Goal: Register for event/course

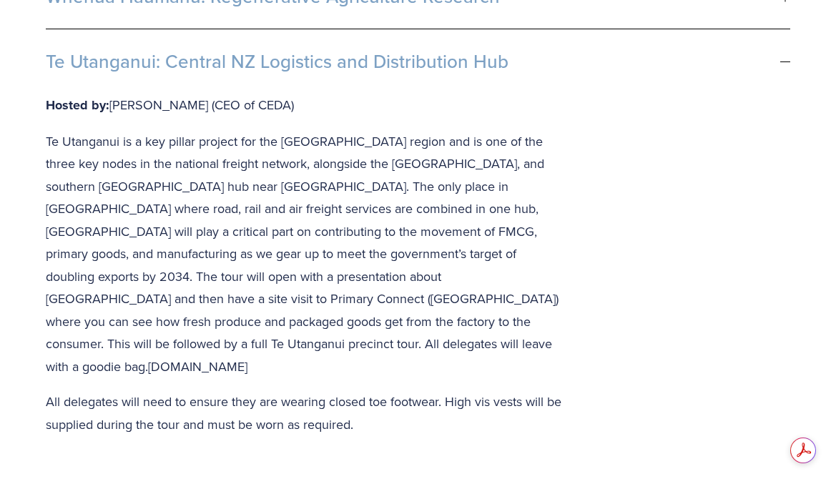
click at [589, 172] on div "Hosted by: Jerry Shearman (CEO of CEDA) Te Utanganui is a key pillar project fo…" at bounding box center [418, 364] width 745 height 541
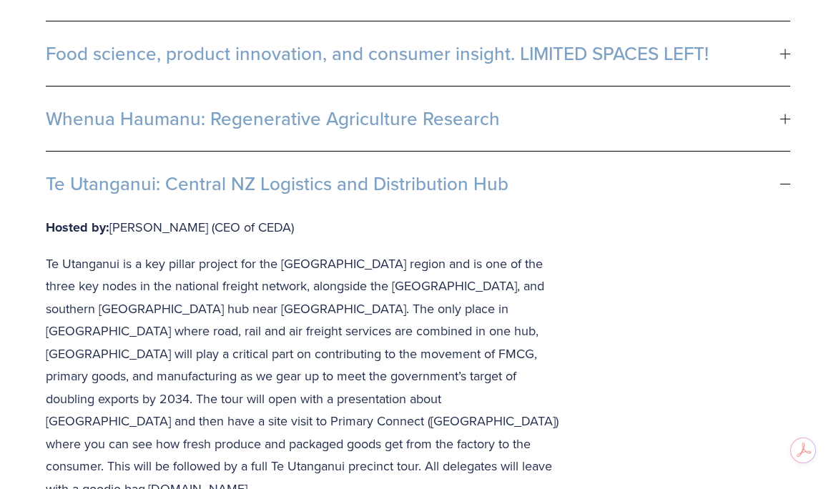
scroll to position [1021, 0]
click at [553, 152] on button "Te Utanganui: Central NZ Logistics and Distribution Hub" at bounding box center [418, 184] width 745 height 64
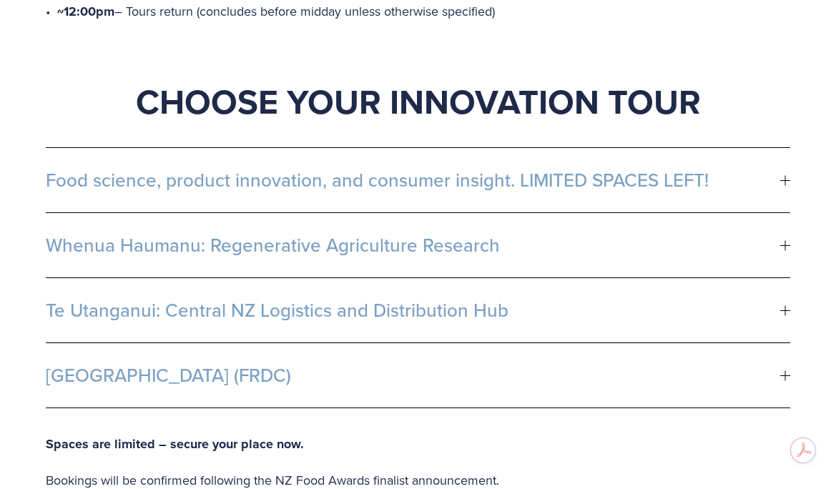
scroll to position [880, 0]
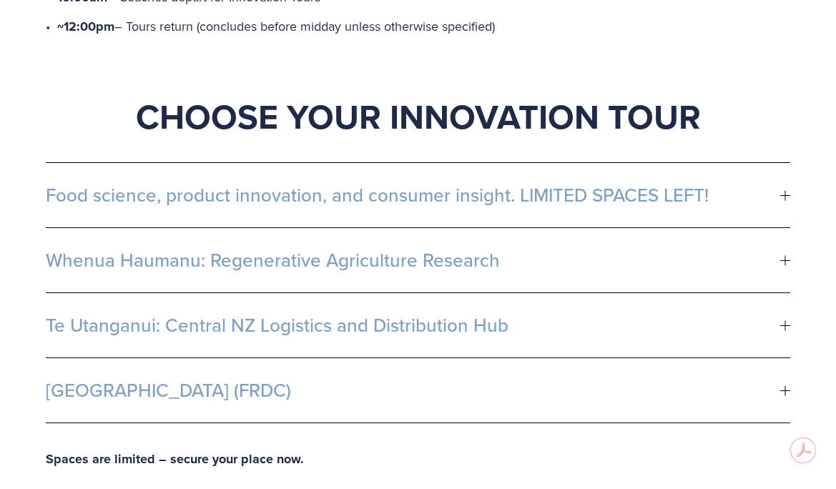
click at [548, 185] on span "Food science, product innovation, and consumer insight. LIMITED SPACES LEFT!" at bounding box center [413, 195] width 735 height 21
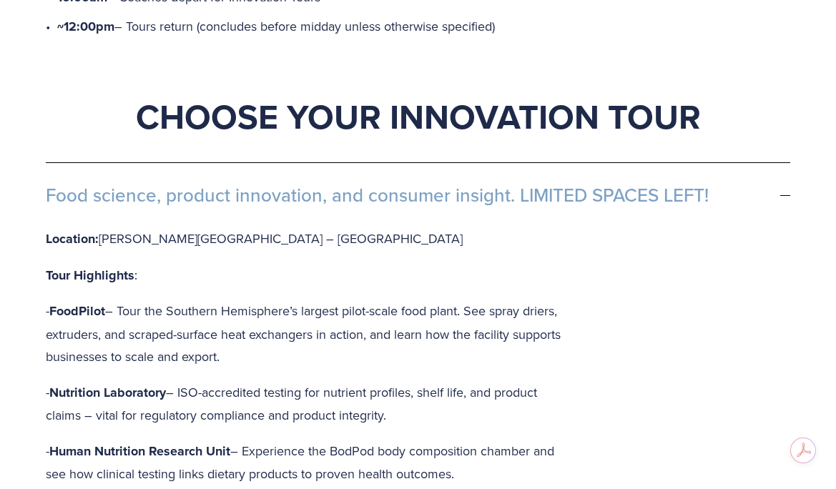
click at [560, 185] on span "Food science, product innovation, and consumer insight. LIMITED SPACES LEFT!" at bounding box center [413, 195] width 735 height 21
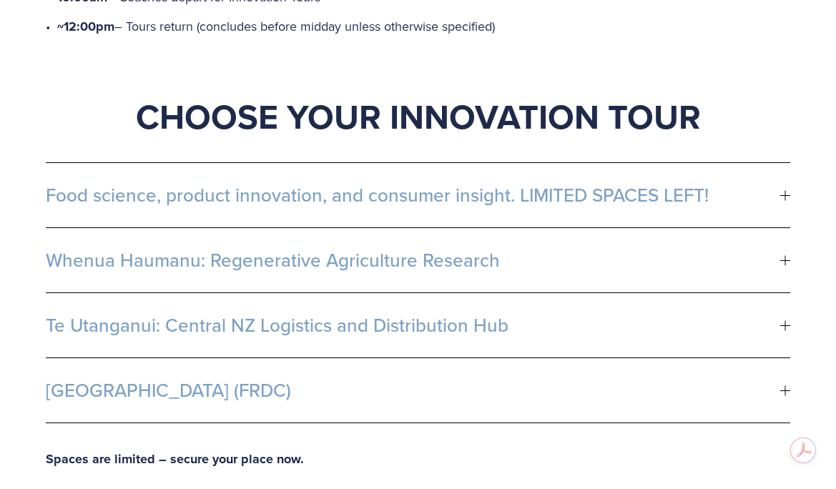
click at [566, 228] on button "Whenua Haumanu: Regenerative Agriculture Research" at bounding box center [418, 260] width 745 height 64
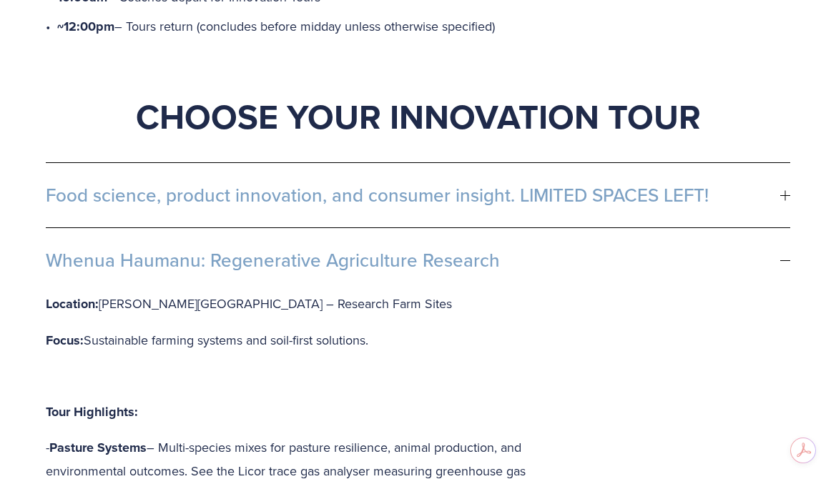
click at [579, 250] on span "Whenua Haumanu: Regenerative Agriculture Research" at bounding box center [413, 260] width 735 height 21
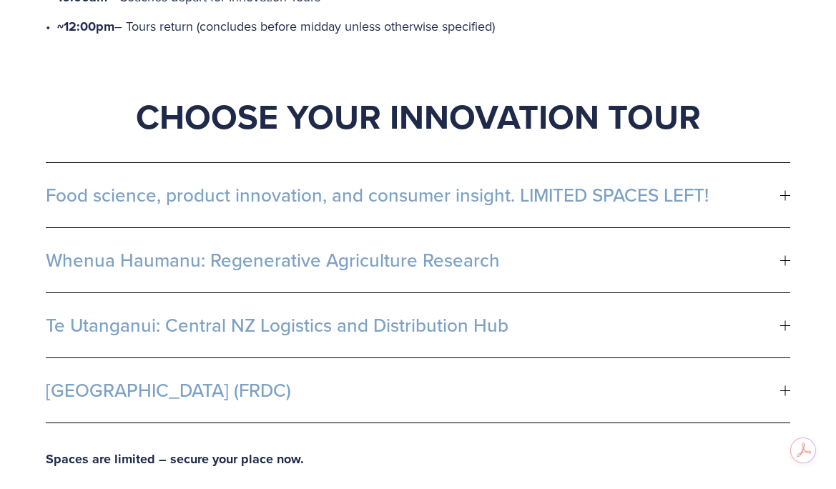
click at [582, 293] on button "Te Utanganui: Central NZ Logistics and Distribution Hub" at bounding box center [418, 325] width 745 height 64
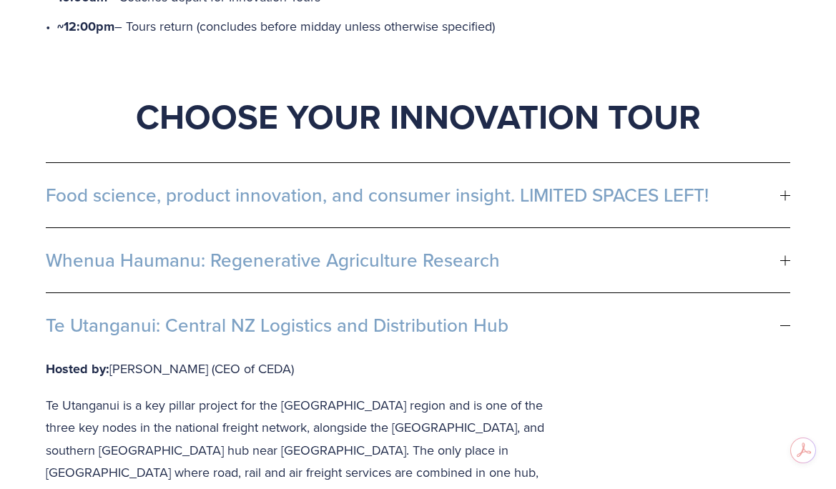
click at [591, 315] on span "Te Utanganui: Central NZ Logistics and Distribution Hub" at bounding box center [413, 325] width 735 height 21
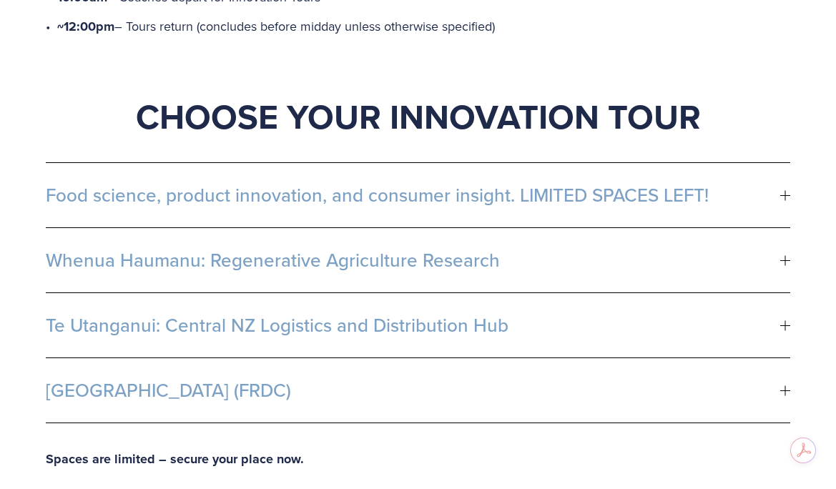
click at [591, 363] on button "Fonterra R&D Centre (FRDC)" at bounding box center [418, 390] width 745 height 64
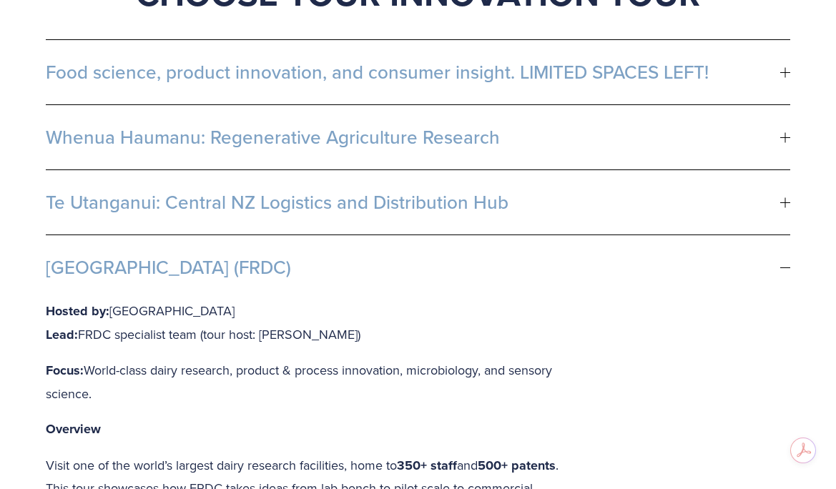
scroll to position [988, 0]
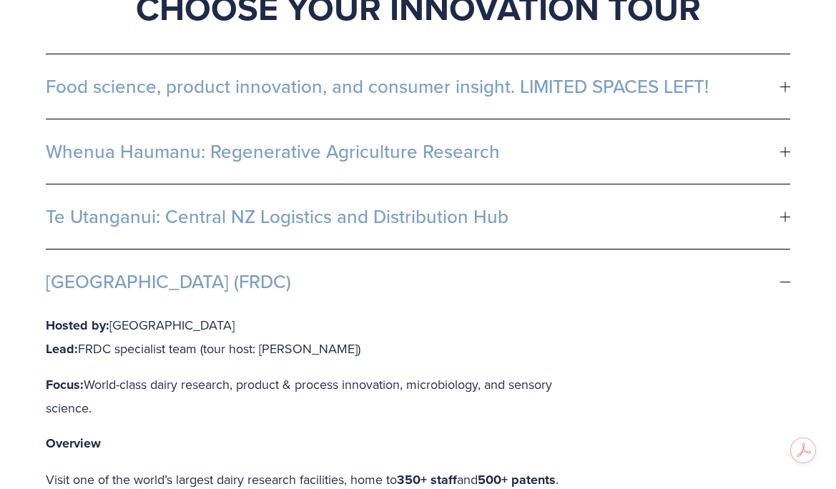
click at [511, 271] on span "Fonterra R&D Centre (FRDC)" at bounding box center [413, 281] width 735 height 21
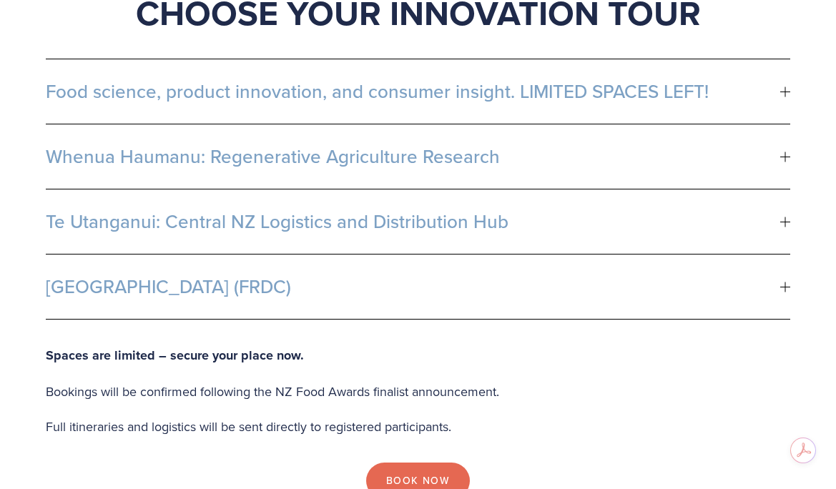
scroll to position [1019, 0]
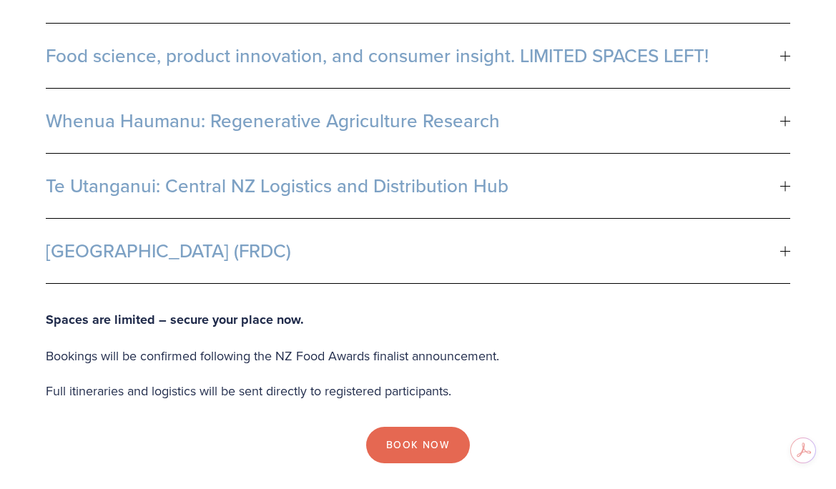
click at [138, 155] on button "Te Utanganui: Central NZ Logistics and Distribution Hub" at bounding box center [418, 186] width 745 height 64
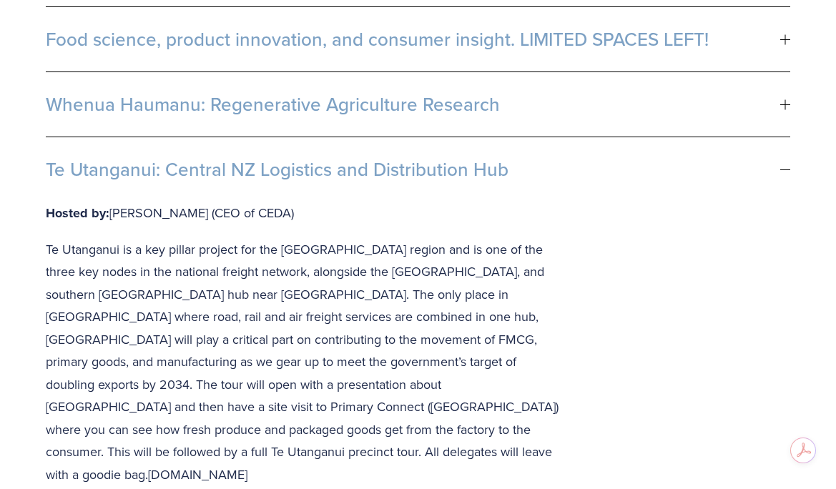
scroll to position [1017, 0]
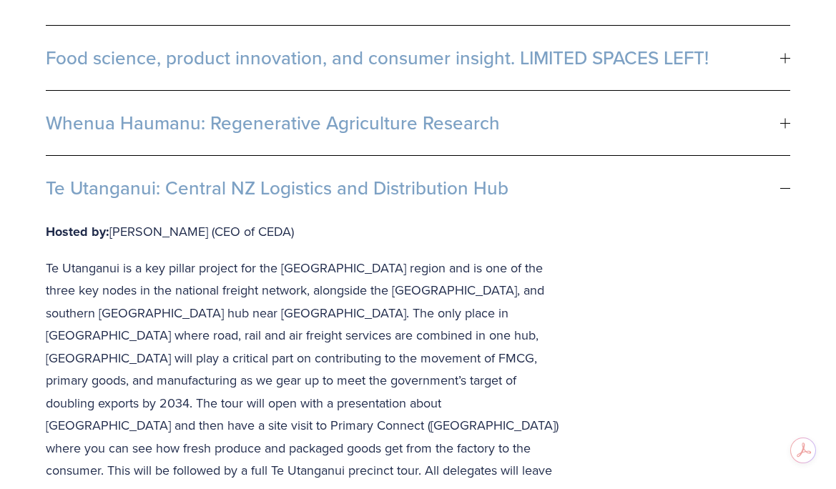
click at [358, 177] on span "Te Utanganui: Central NZ Logistics and Distribution Hub" at bounding box center [413, 187] width 735 height 21
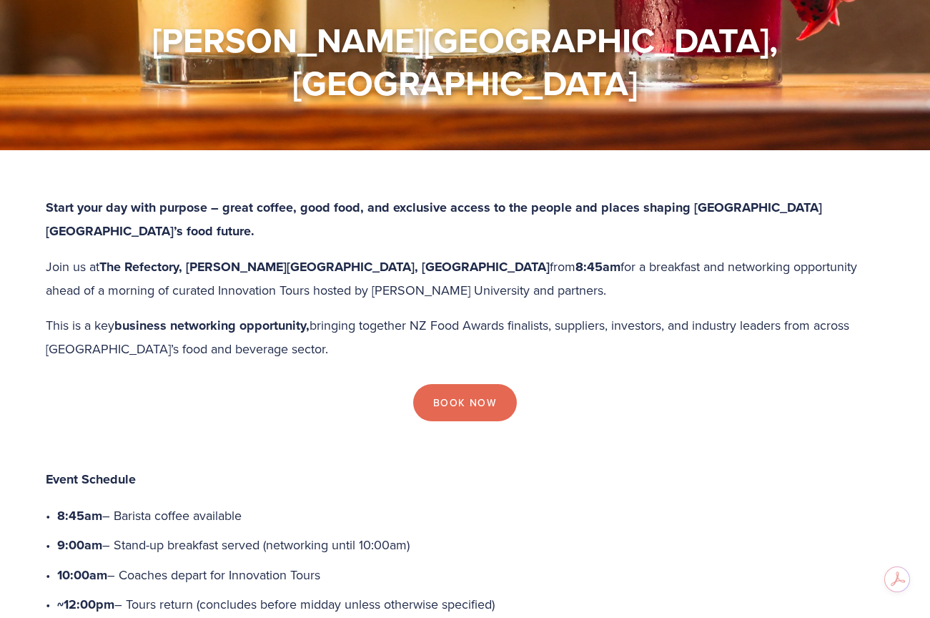
scroll to position [0, 0]
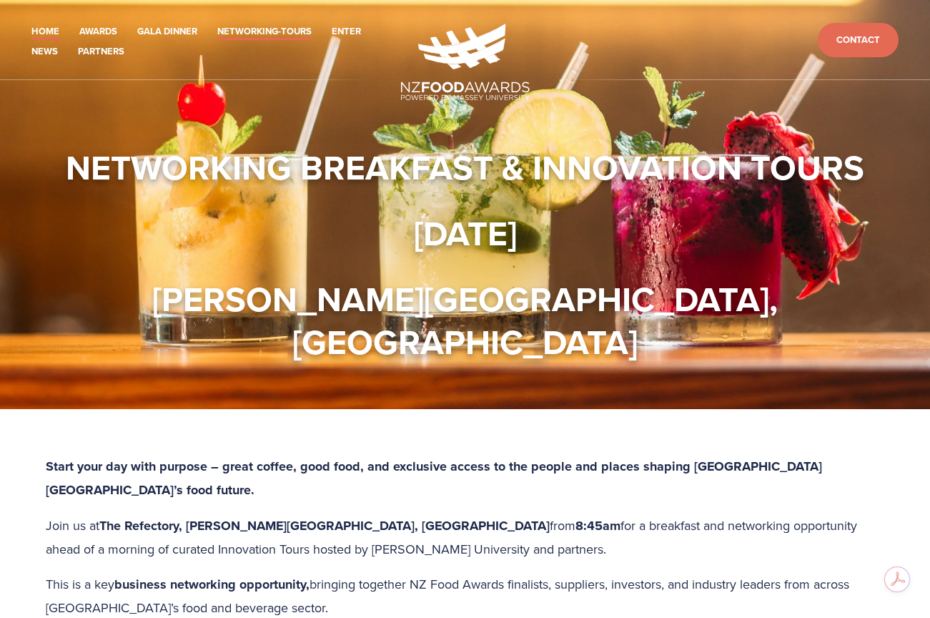
click at [33, 21] on li "Home" at bounding box center [45, 30] width 28 height 20
click at [36, 26] on link "Home" at bounding box center [45, 32] width 28 height 16
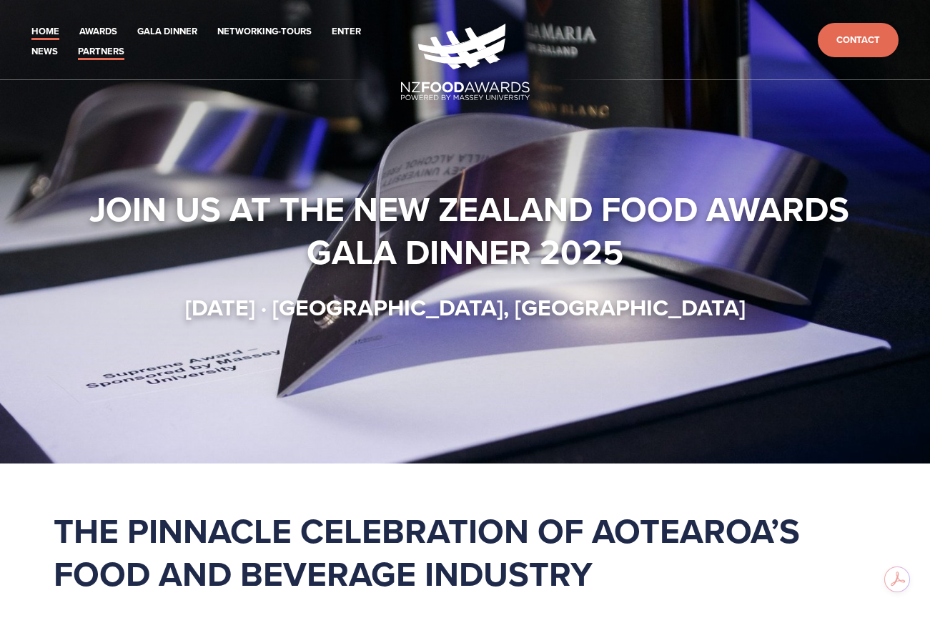
click at [106, 55] on link "Partners" at bounding box center [101, 52] width 46 height 16
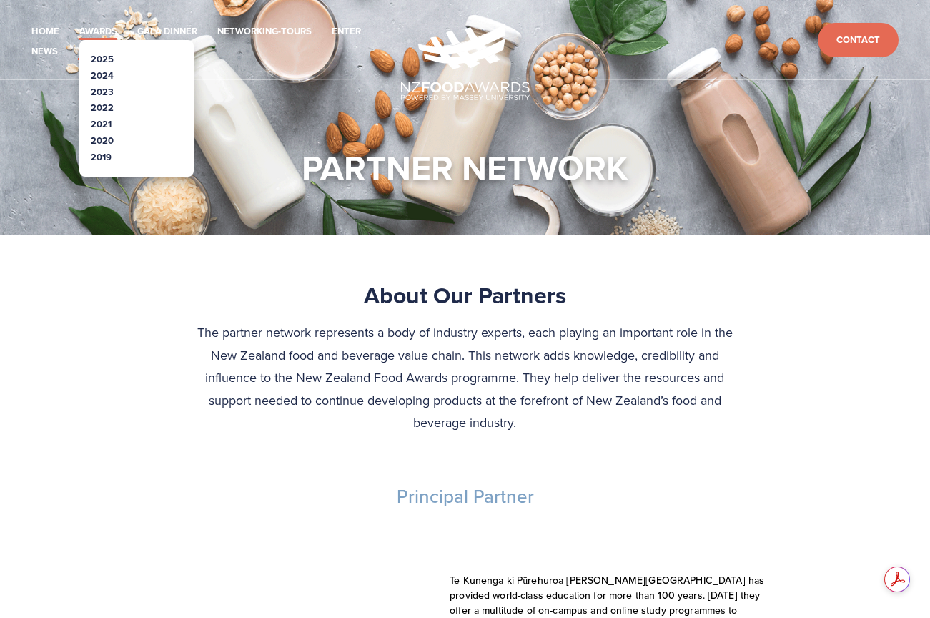
click at [106, 31] on link "Awards" at bounding box center [98, 32] width 38 height 16
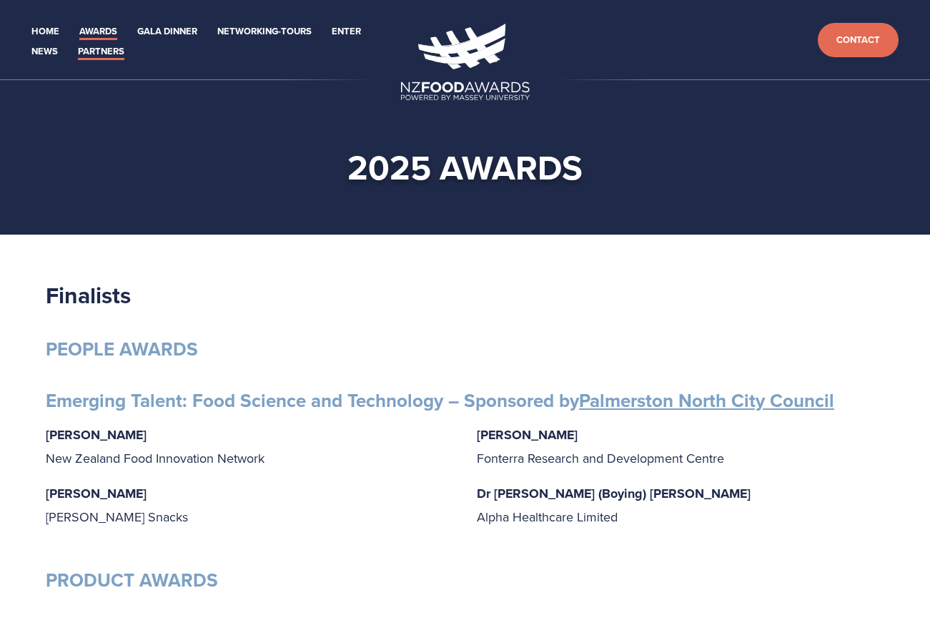
click at [102, 52] on link "Partners" at bounding box center [101, 52] width 46 height 16
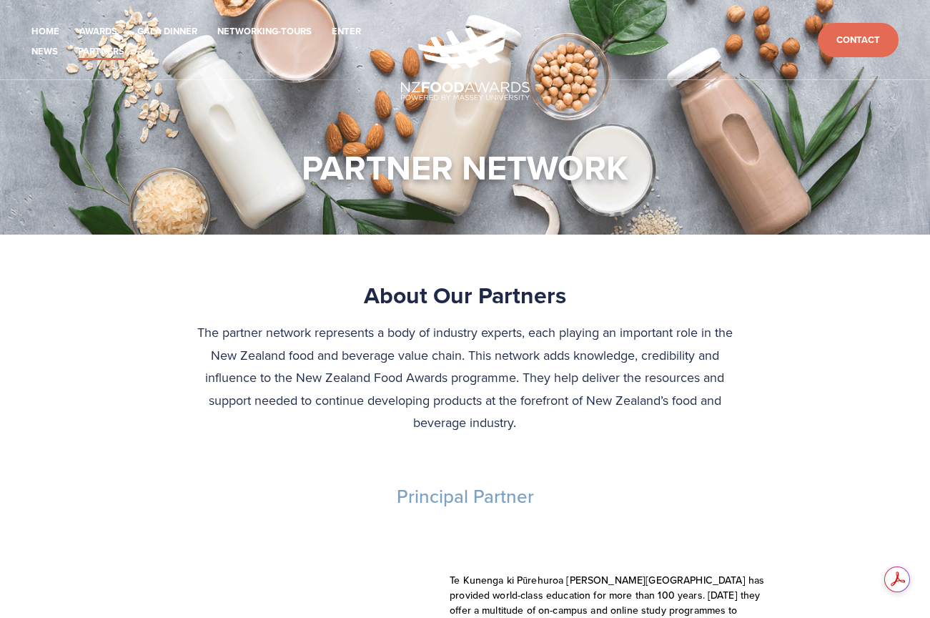
click at [51, 18] on header "Home Awards 2025 2024 2023 Enter" at bounding box center [465, 40] width 930 height 80
click at [51, 26] on link "Home" at bounding box center [45, 32] width 28 height 16
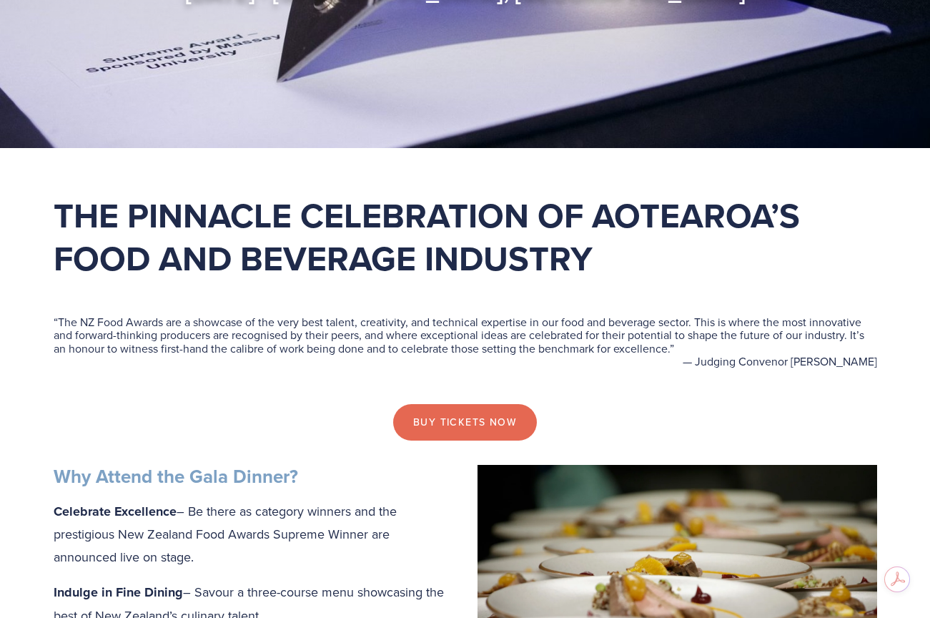
scroll to position [318, 0]
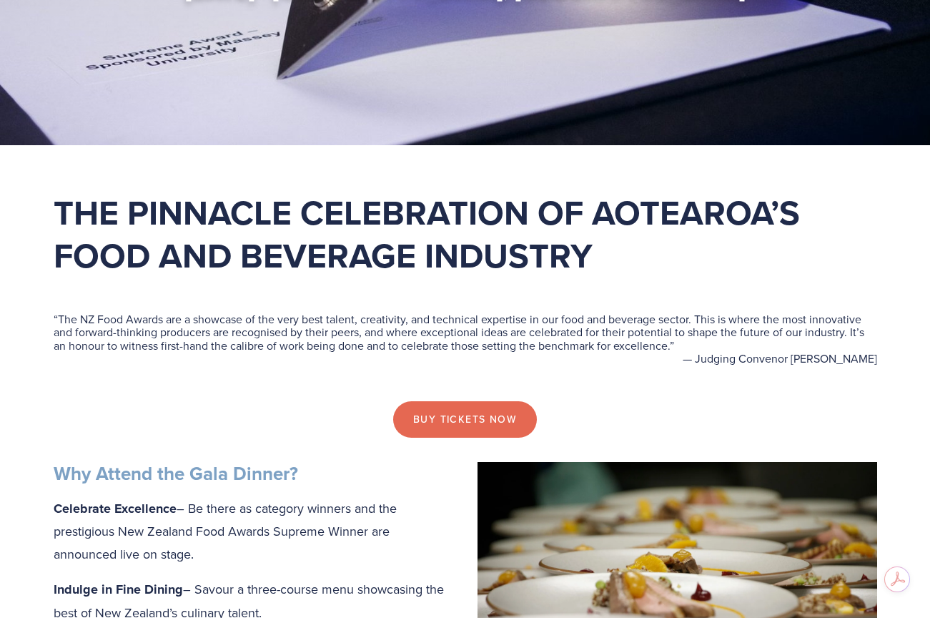
click at [330, 347] on blockquote "“ The NZ Food Awards are a showcase of the very best talent, creativity, and te…" at bounding box center [466, 332] width 824 height 39
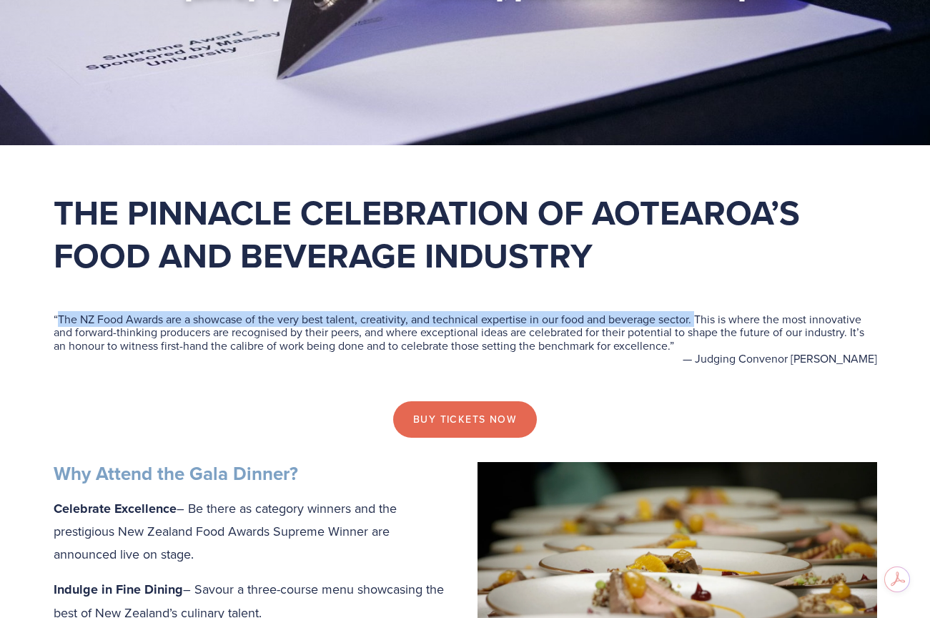
drag, startPoint x: 58, startPoint y: 315, endPoint x: 697, endPoint y: 319, distance: 639.4
click at [697, 319] on blockquote "“ The NZ Food Awards are a showcase of the very best talent, creativity, and te…" at bounding box center [466, 332] width 824 height 39
copy blockquote "The NZ Food Awards are a showcase of the very best talent, creativity, and tech…"
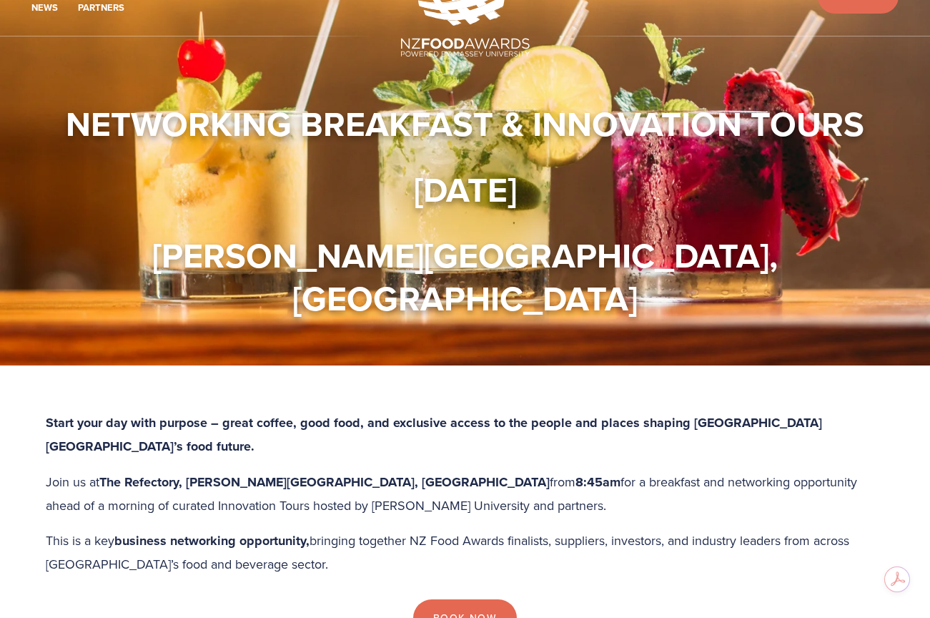
scroll to position [103, 0]
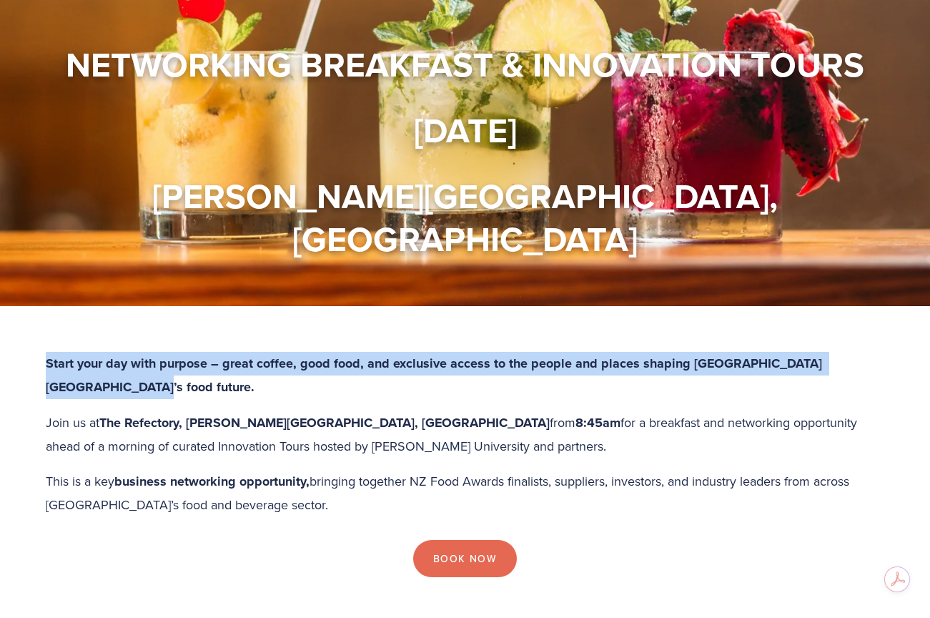
drag, startPoint x: 138, startPoint y: 341, endPoint x: -19, endPoint y: 317, distance: 158.5
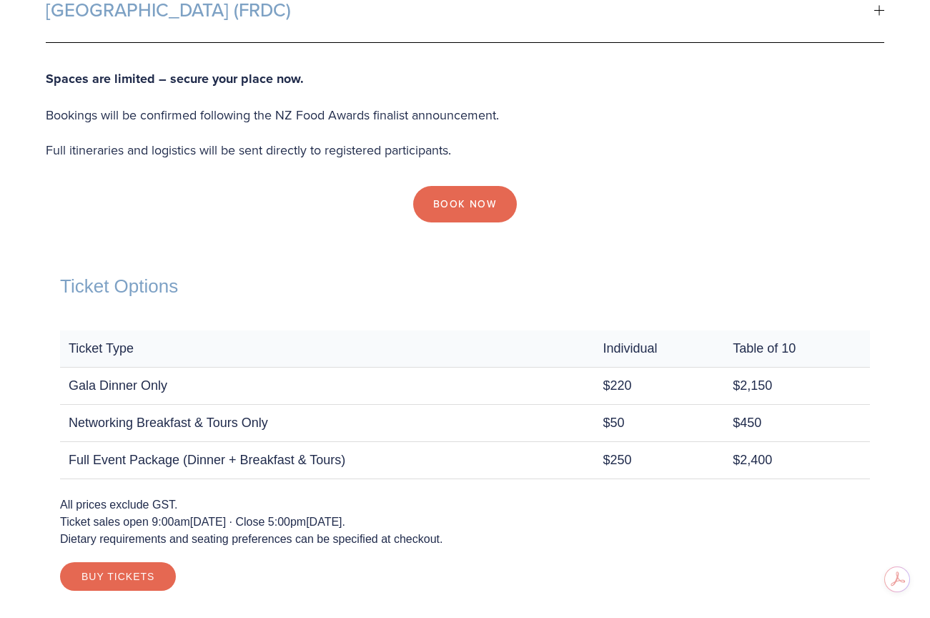
scroll to position [1220, 0]
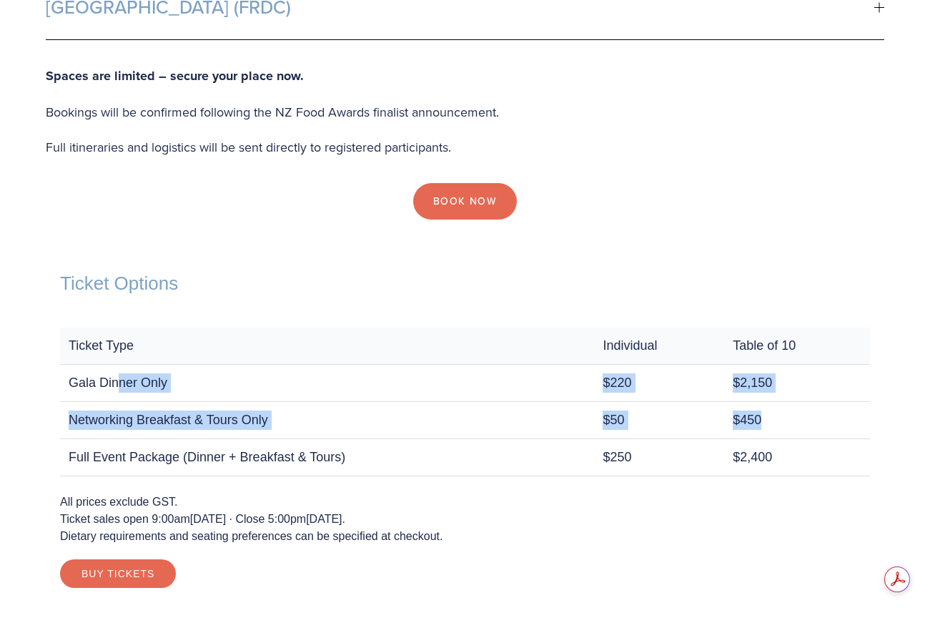
drag, startPoint x: 770, startPoint y: 378, endPoint x: 121, endPoint y: 336, distance: 650.0
click at [121, 364] on tbody "Gala Dinner Only $220 $2,150 Networking Breakfast & Tours Only $50 $450 Full Ev…" at bounding box center [465, 420] width 810 height 112
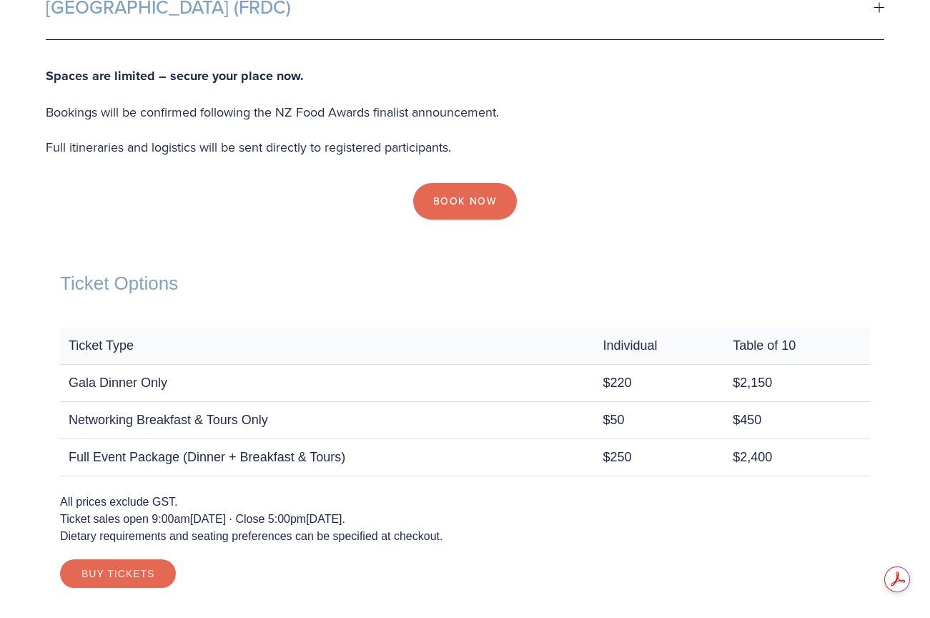
click at [440, 438] on td "Full Event Package (Dinner + Breakfast & Tours)" at bounding box center [327, 456] width 534 height 37
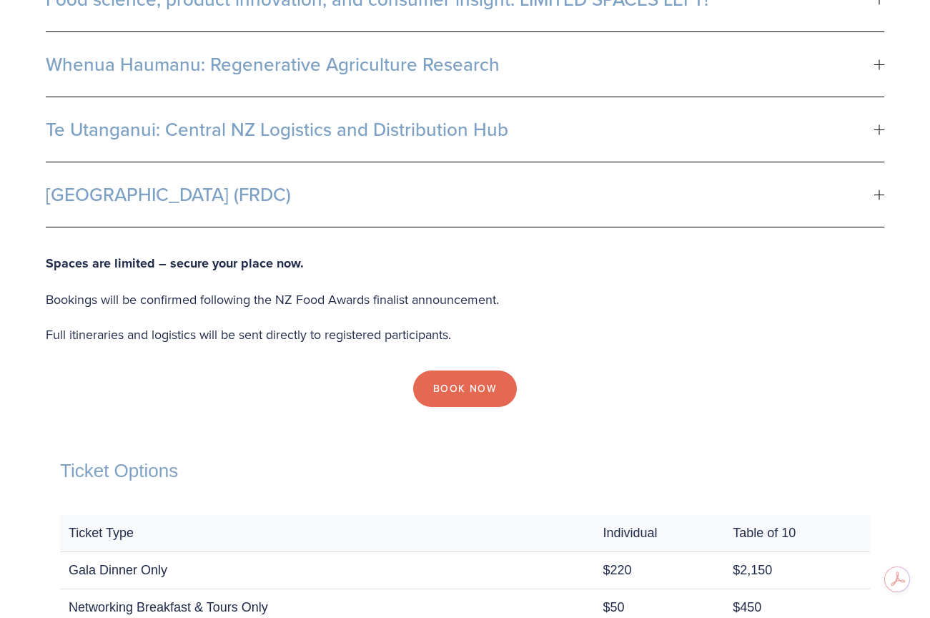
scroll to position [262, 0]
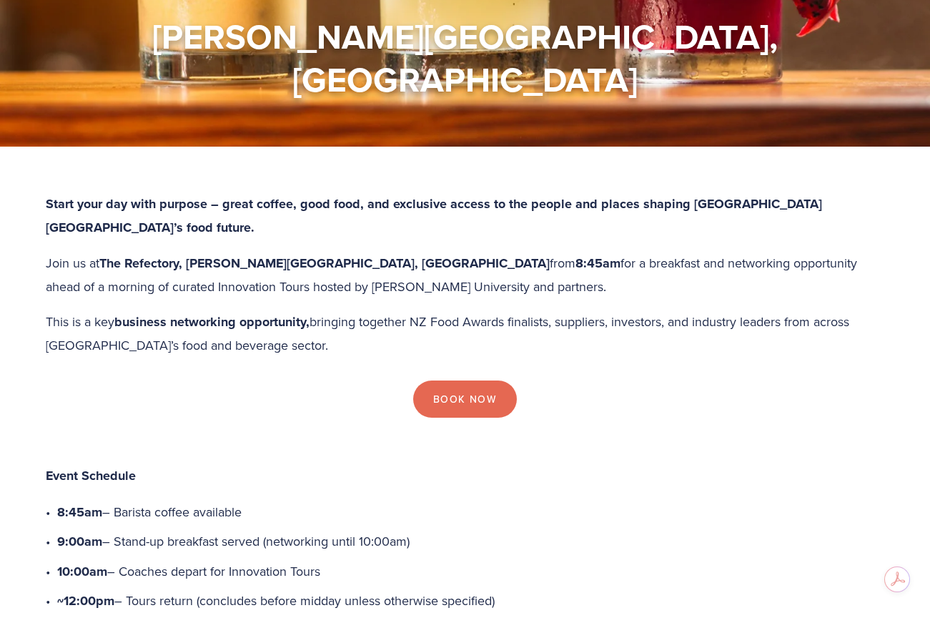
click at [124, 262] on div "Start your day with purpose – great coffee, good food, and exclusive access to …" at bounding box center [465, 274] width 839 height 164
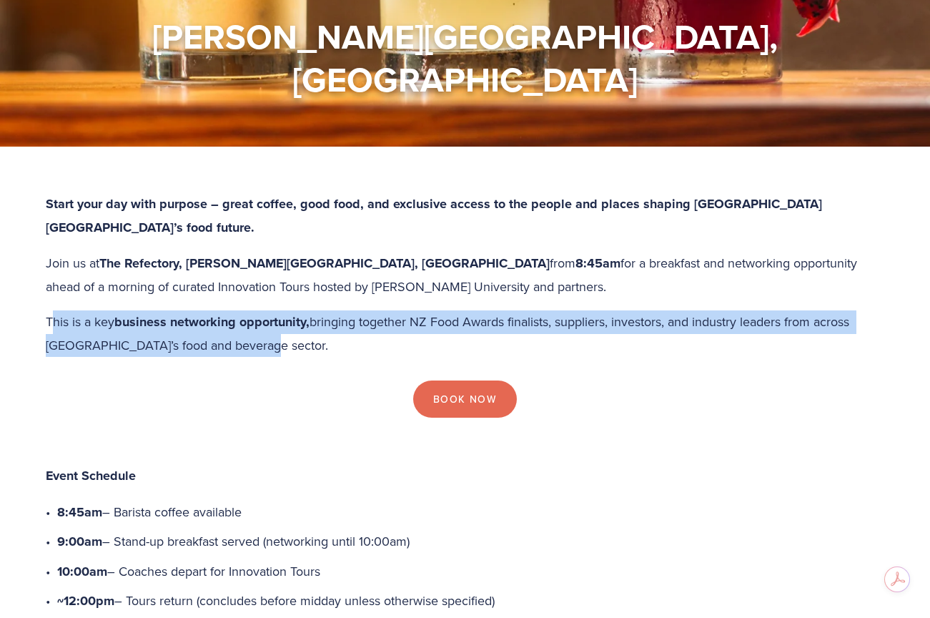
drag, startPoint x: 52, startPoint y: 276, endPoint x: 401, endPoint y: 312, distance: 350.8
click at [401, 312] on p "This is a key business networking opportunity, bringing together NZ Food Awards…" at bounding box center [465, 333] width 839 height 46
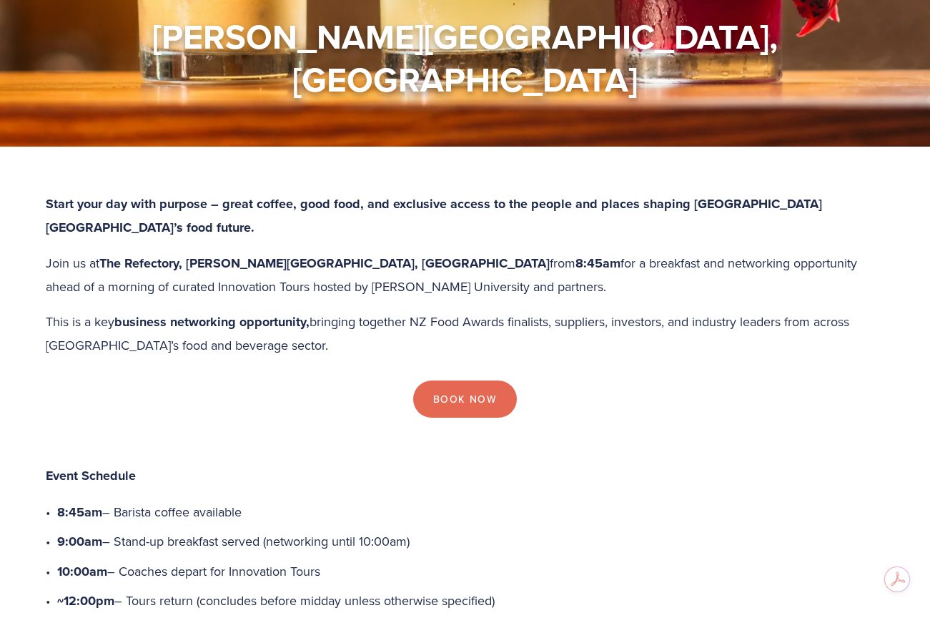
drag, startPoint x: 360, startPoint y: 318, endPoint x: 351, endPoint y: 313, distance: 9.9
click at [360, 318] on div "Start your day with purpose – great coffee, good food, and exclusive access to …" at bounding box center [465, 280] width 863 height 176
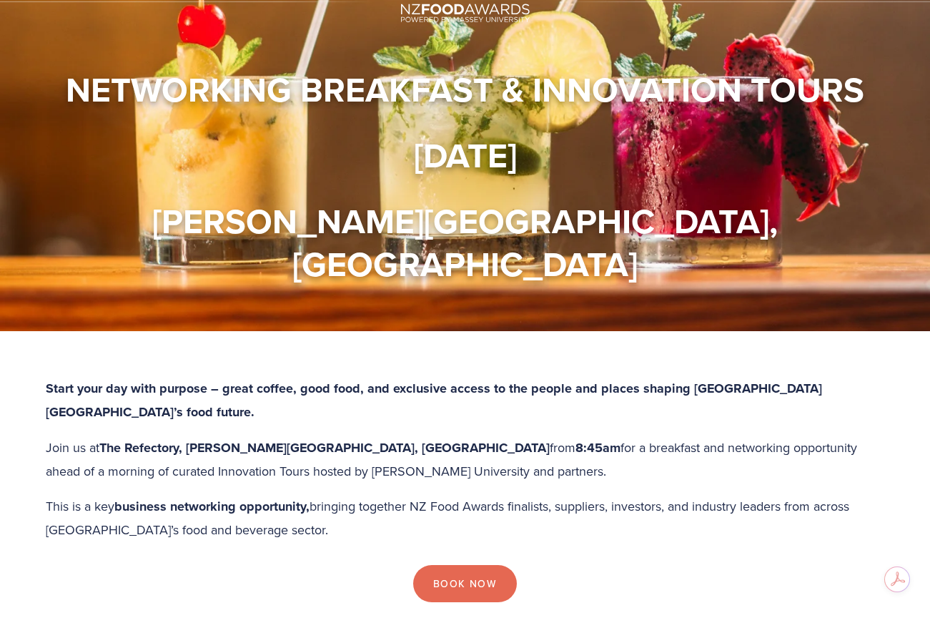
scroll to position [74, 0]
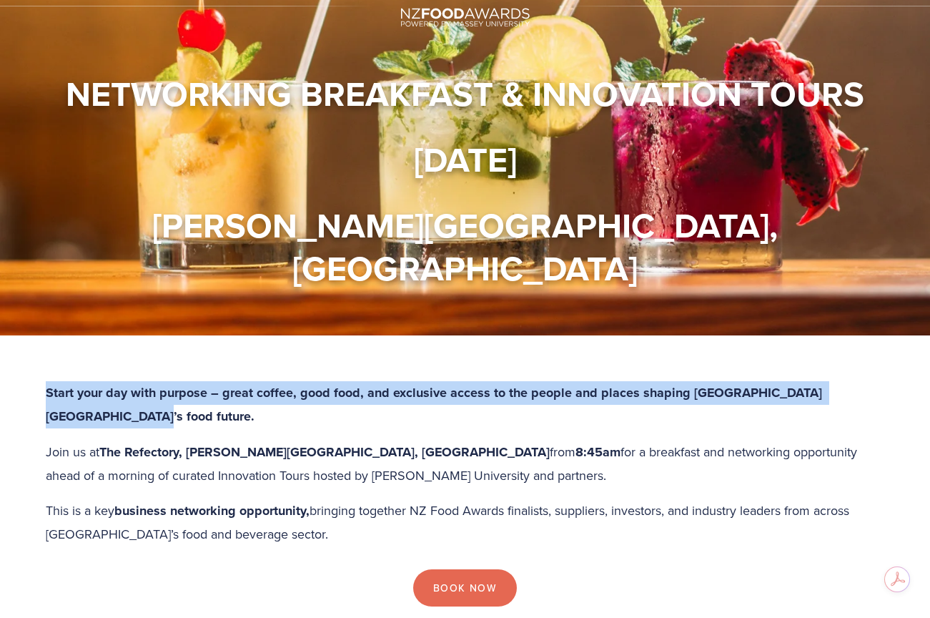
drag, startPoint x: 42, startPoint y: 355, endPoint x: 220, endPoint y: 380, distance: 179.2
click at [220, 381] on div "Start your day with purpose – great coffee, good food, and exclusive access to …" at bounding box center [465, 469] width 863 height 176
copy strong "Start your day with purpose – great coffee, good food, and exclusive access to …"
